Goal: Check status: Check status

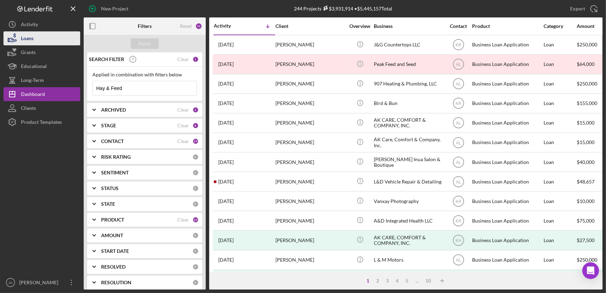
click at [29, 37] on div "Loans" at bounding box center [27, 39] width 13 height 16
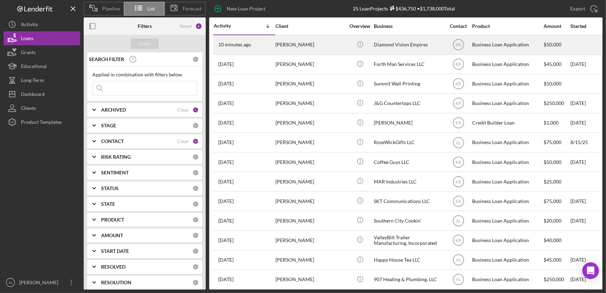
click at [241, 44] on time "10 minutes ago" at bounding box center [234, 45] width 33 height 6
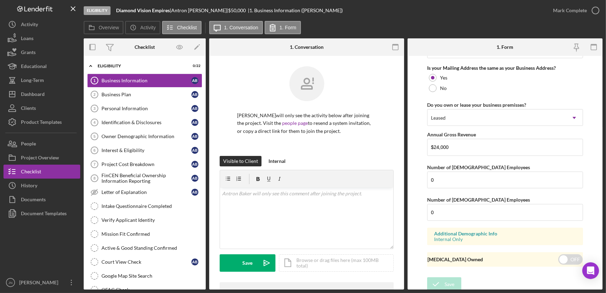
scroll to position [539, 0]
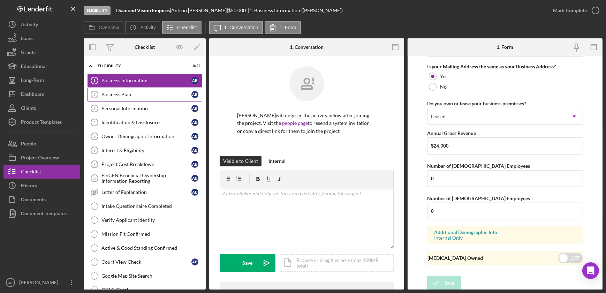
click at [153, 95] on div "Business Plan" at bounding box center [146, 95] width 90 height 6
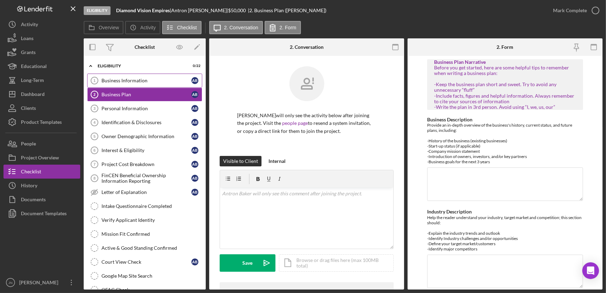
click at [151, 78] on div "Business Information" at bounding box center [146, 81] width 90 height 6
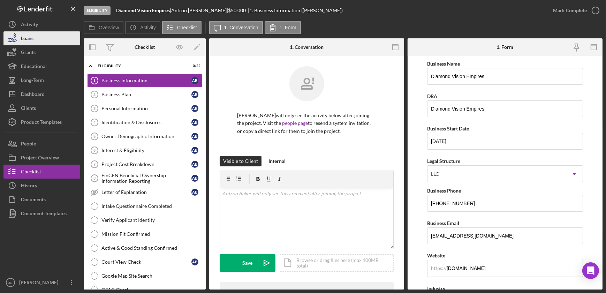
click at [37, 39] on button "Loans" at bounding box center [41, 38] width 77 height 14
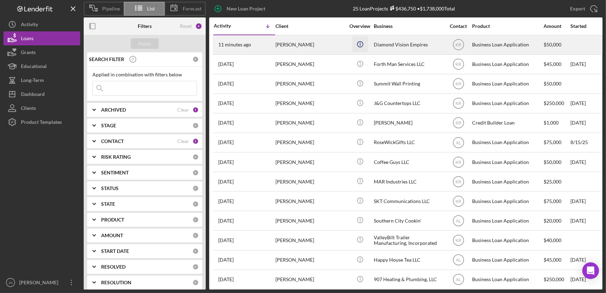
click at [356, 41] on icon "Icon/Info" at bounding box center [360, 44] width 16 height 16
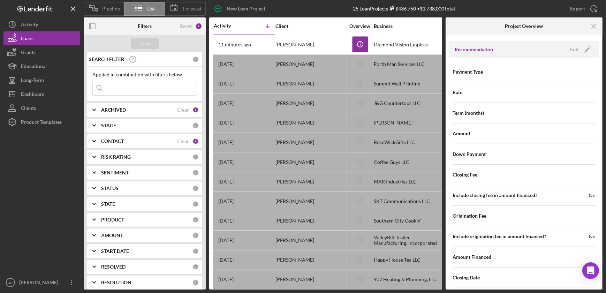
scroll to position [665, 0]
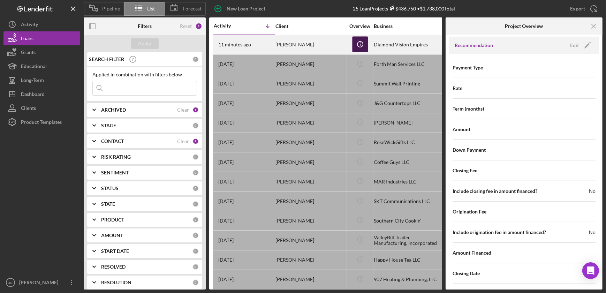
click at [361, 44] on icon "Icon/Info" at bounding box center [360, 44] width 16 height 16
